Goal: Task Accomplishment & Management: Use online tool/utility

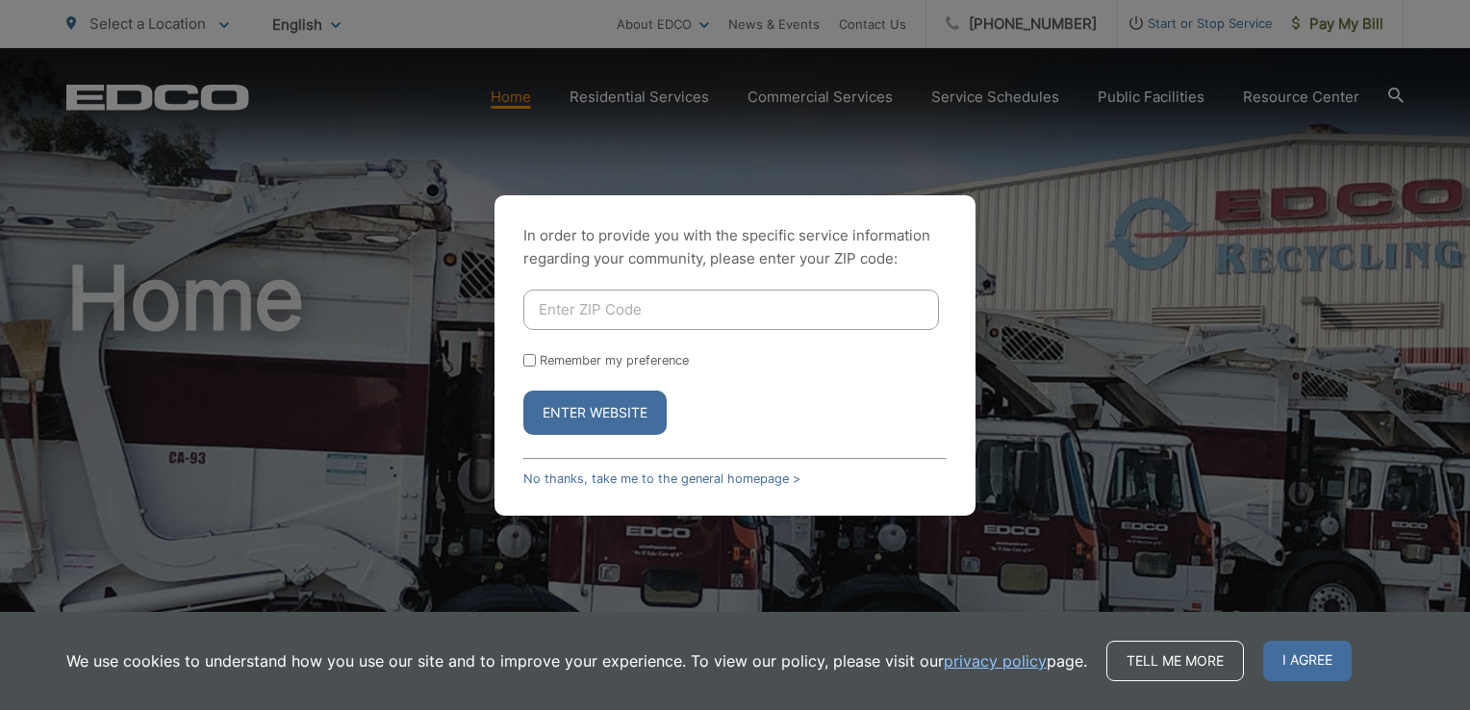
click at [671, 314] on input "Enter ZIP Code" at bounding box center [731, 310] width 416 height 40
type input "92064"
click at [523, 391] on button "Enter Website" at bounding box center [594, 413] width 143 height 44
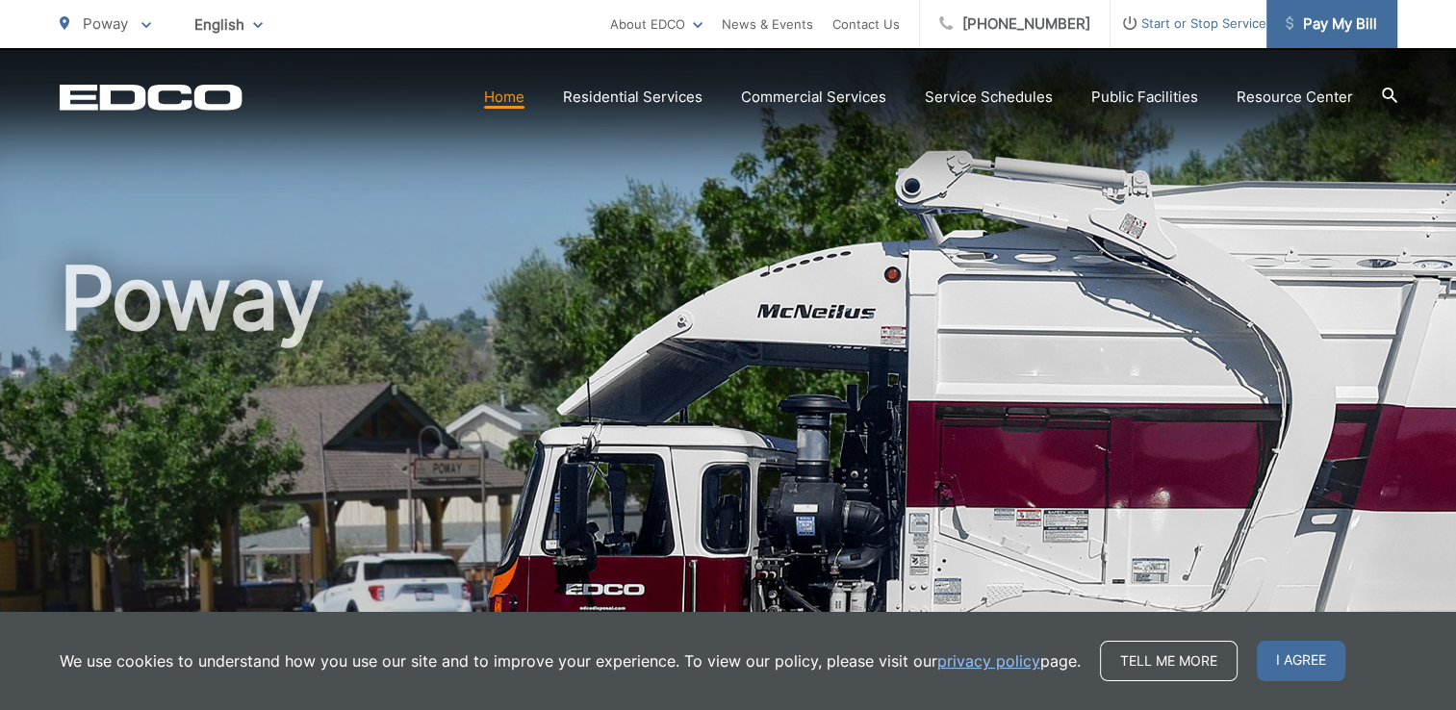
click at [1348, 19] on span "Pay My Bill" at bounding box center [1330, 24] width 91 height 23
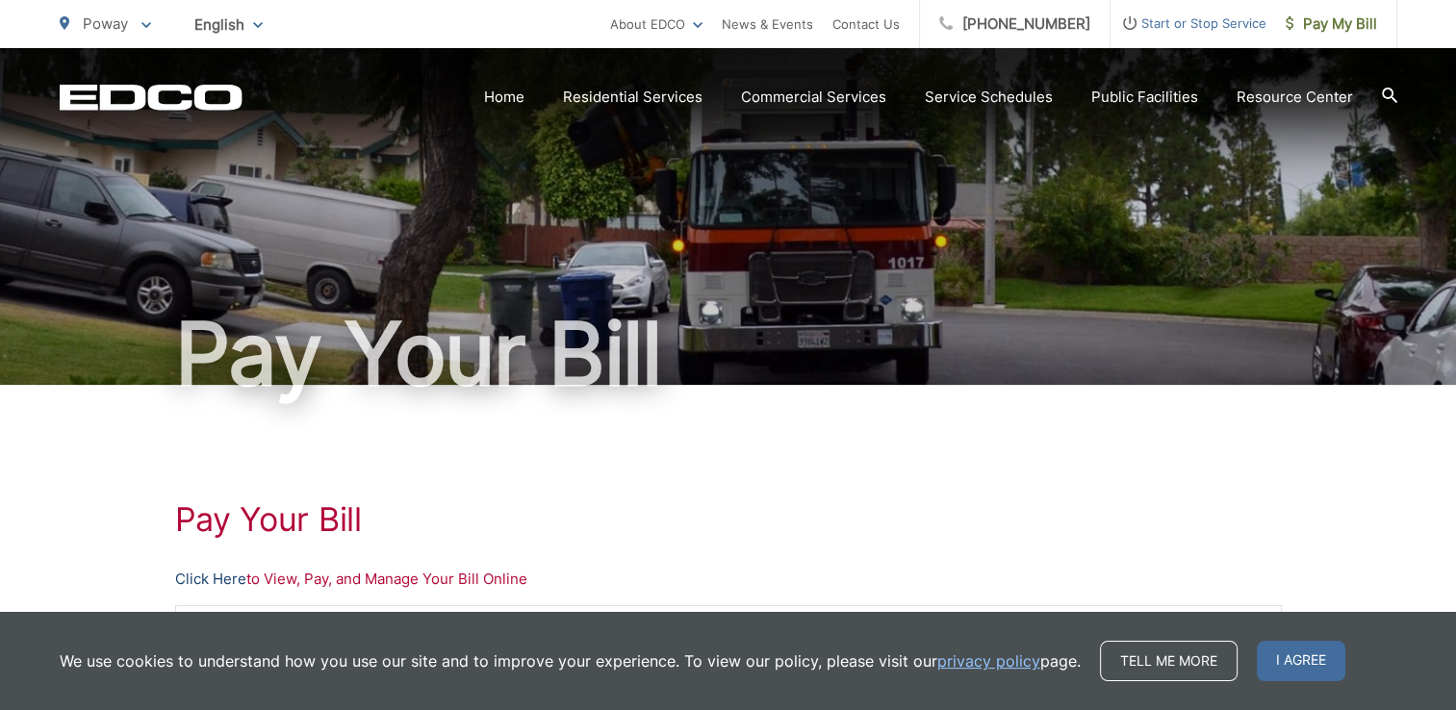
click at [227, 572] on link "Click Here" at bounding box center [210, 579] width 71 height 23
